Goal: Navigation & Orientation: Find specific page/section

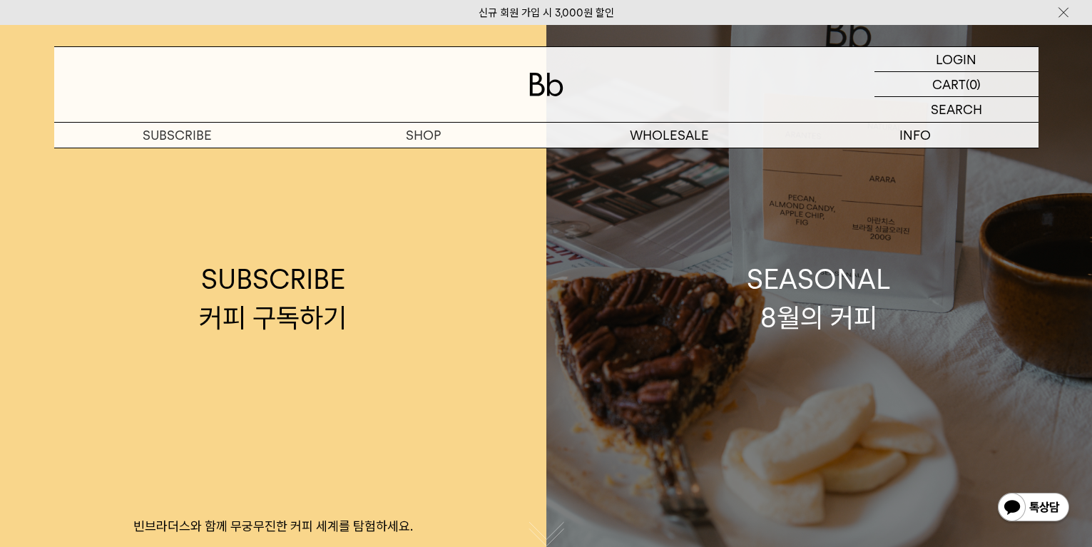
click at [883, 335] on div "SEASONAL 8월의 커피" at bounding box center [819, 298] width 144 height 76
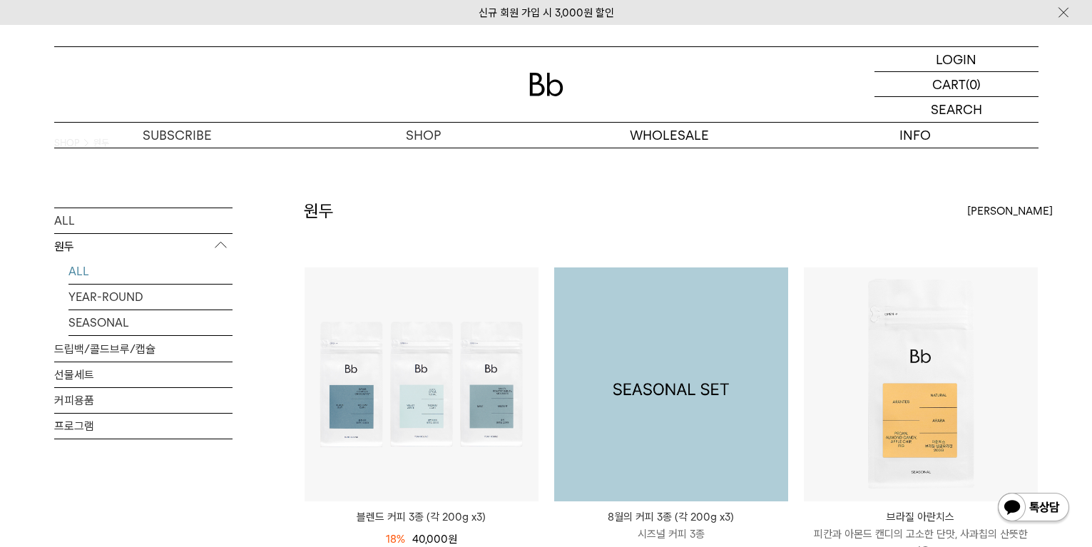
scroll to position [24, 0]
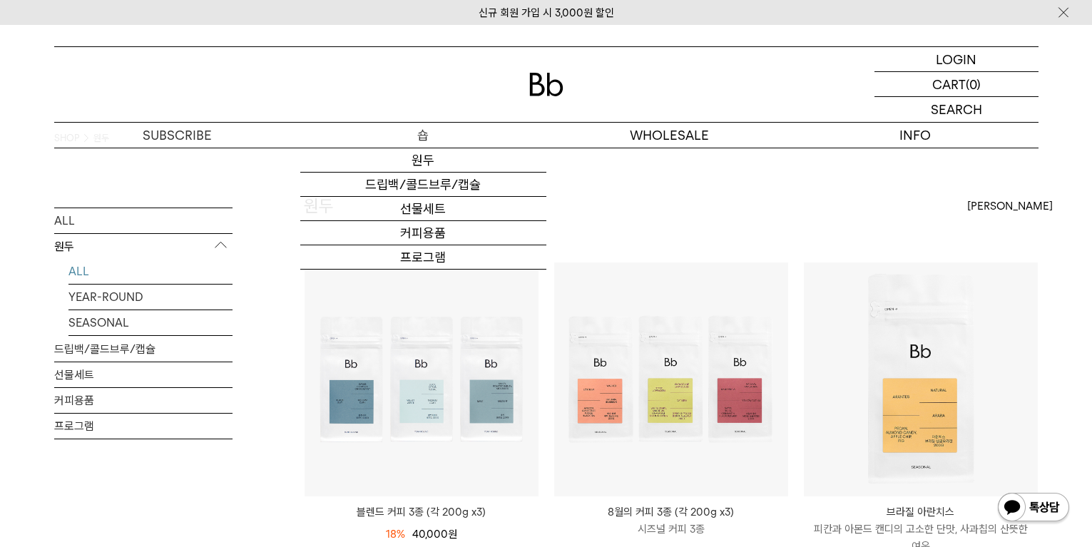
click at [431, 138] on p "숍" at bounding box center [423, 135] width 246 height 25
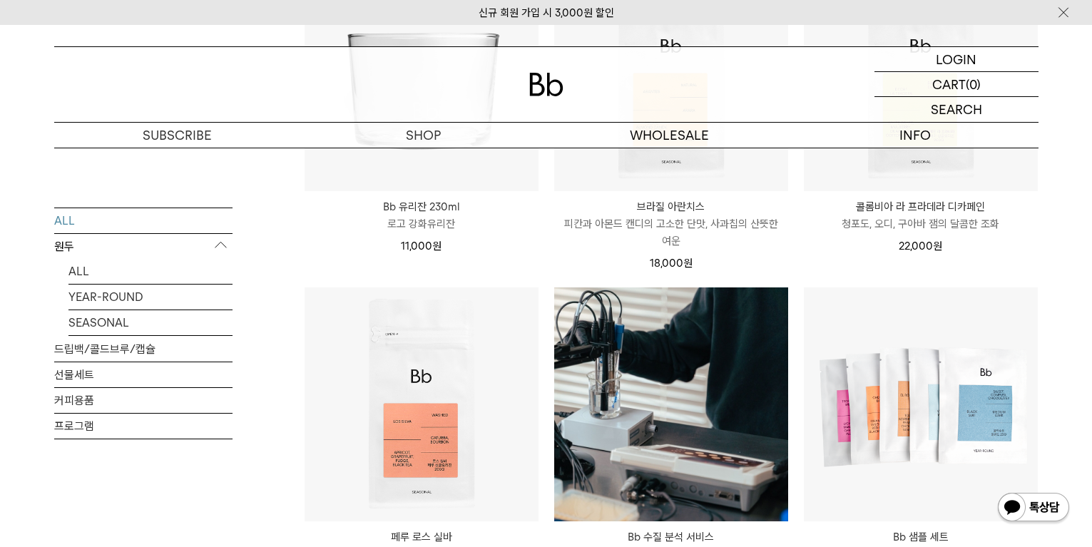
scroll to position [999, 0]
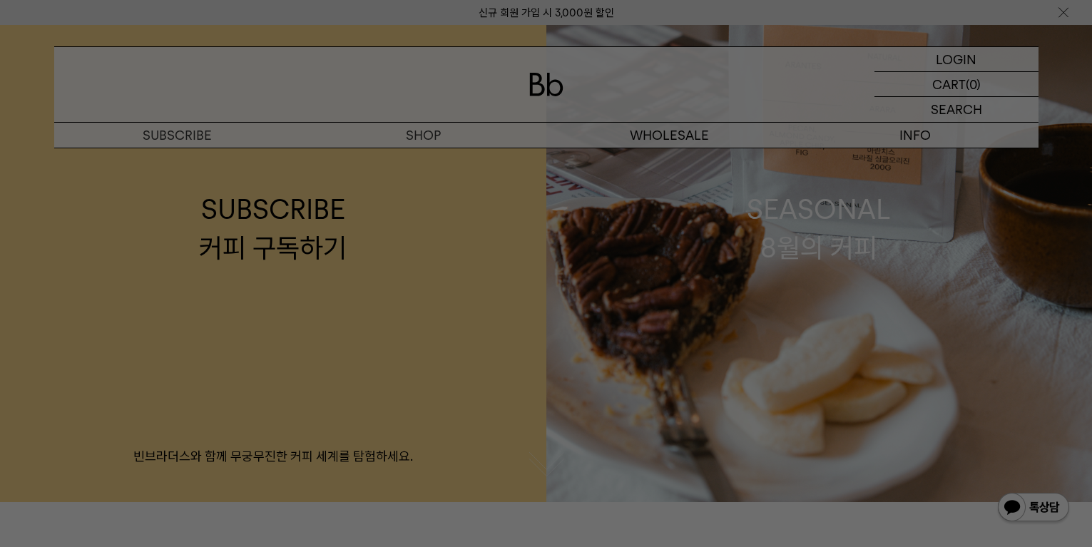
scroll to position [71, 0]
